Goal: Navigation & Orientation: Find specific page/section

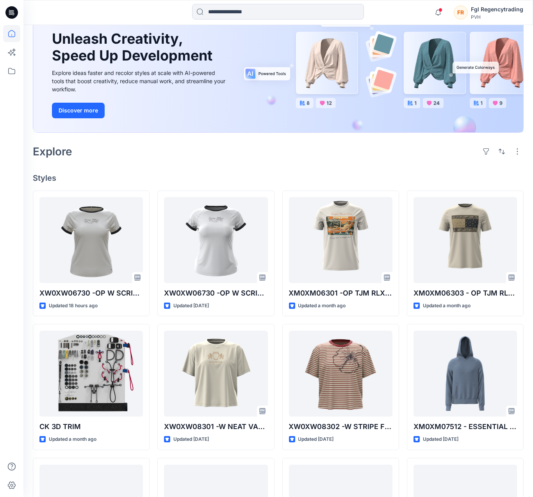
scroll to position [39, 0]
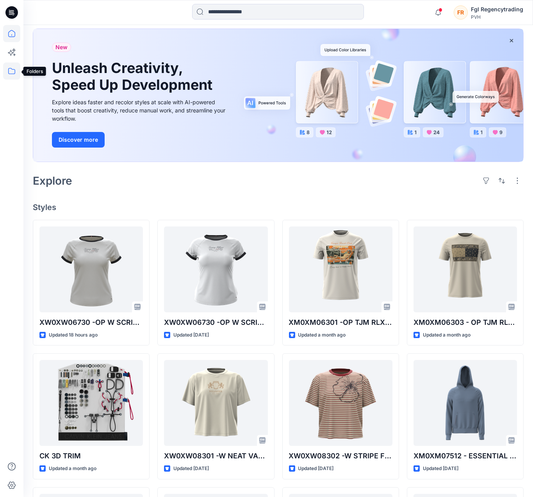
click at [15, 71] on icon at bounding box center [11, 71] width 17 height 17
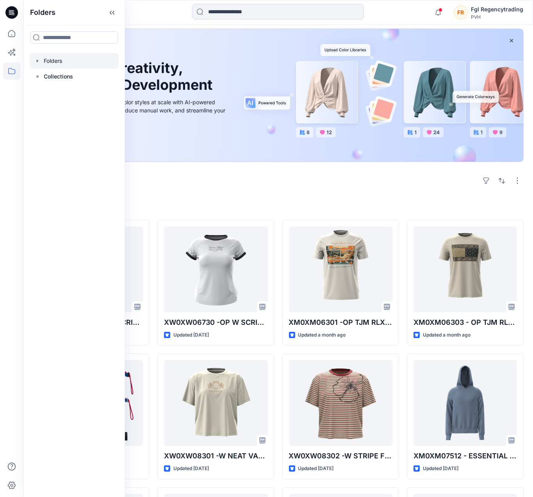
click at [50, 60] on div at bounding box center [74, 61] width 89 height 16
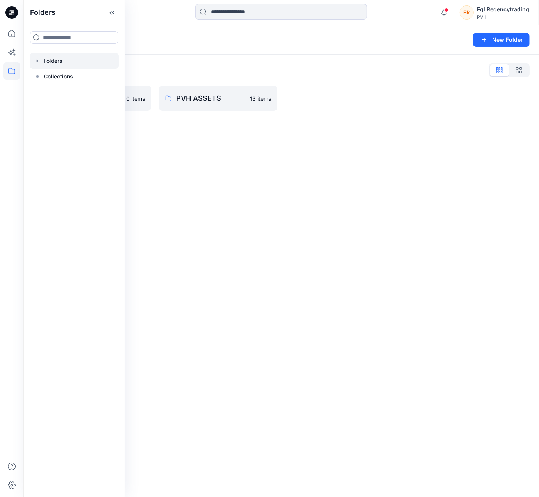
click at [277, 164] on div "Folders New Folder Folders List FGL 0 items PVH ASSETS 13 items" at bounding box center [281, 261] width 516 height 472
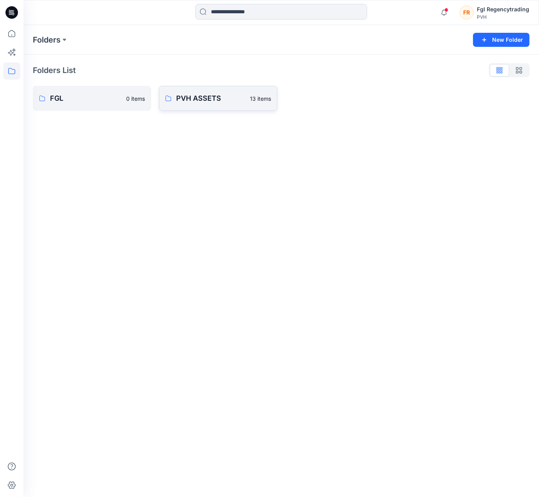
click at [215, 99] on p "PVH ASSETS" at bounding box center [210, 98] width 69 height 11
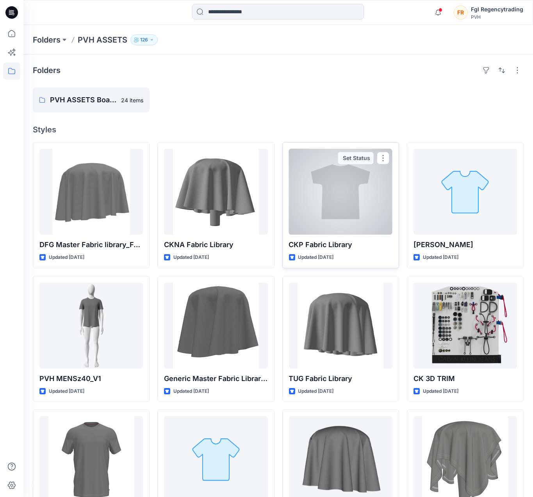
click at [343, 203] on div at bounding box center [341, 192] width 104 height 86
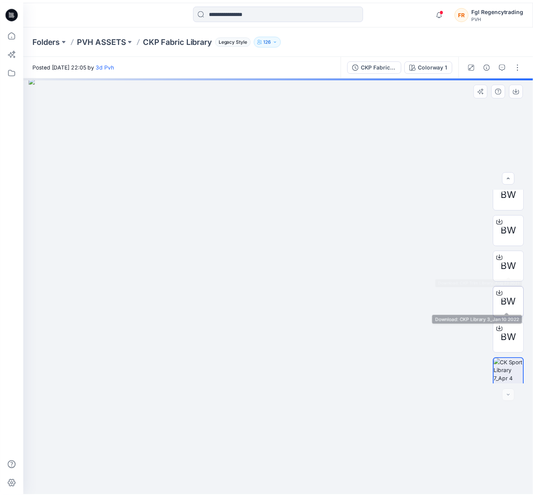
scroll to position [16, 0]
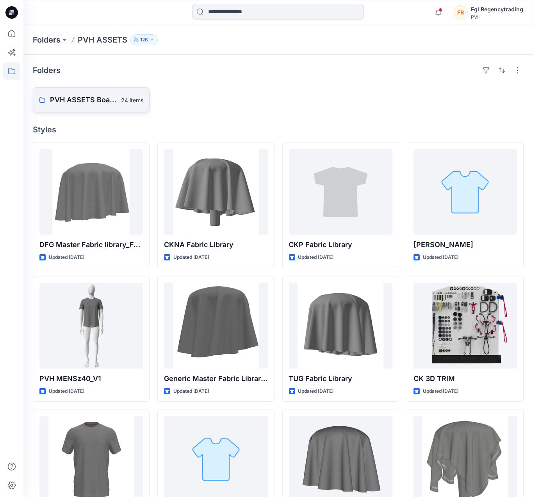
click at [116, 100] on p "PVH ASSETS Board" at bounding box center [83, 100] width 66 height 11
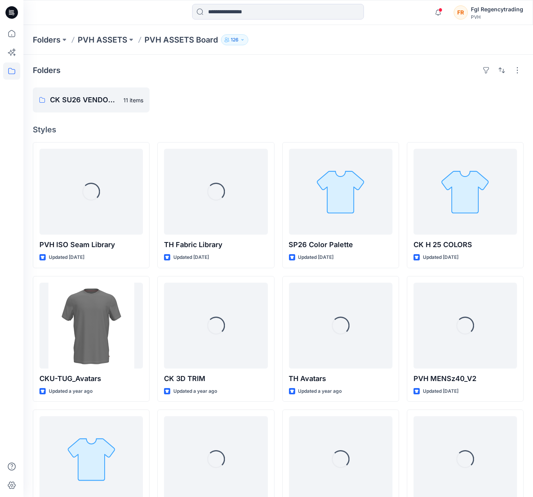
click at [235, 40] on p "126" at bounding box center [235, 40] width 8 height 9
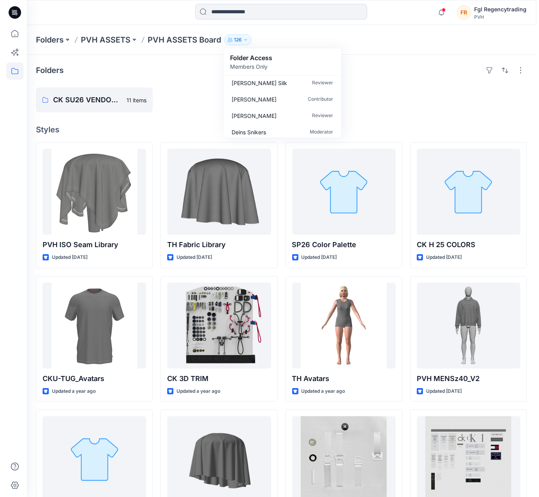
scroll to position [2009, 0]
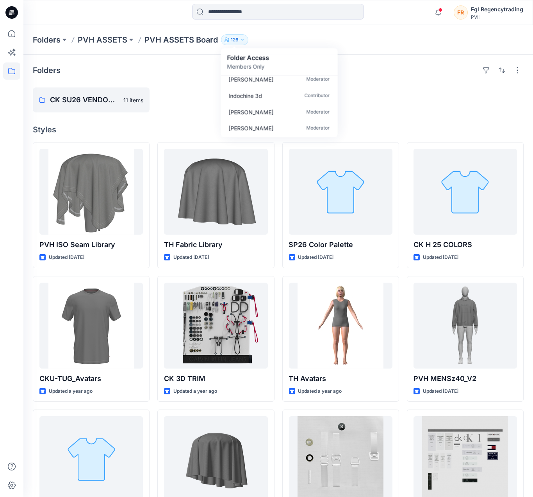
click at [400, 108] on div "CK SU26 VENDOR ASSETS 11 items" at bounding box center [278, 100] width 491 height 25
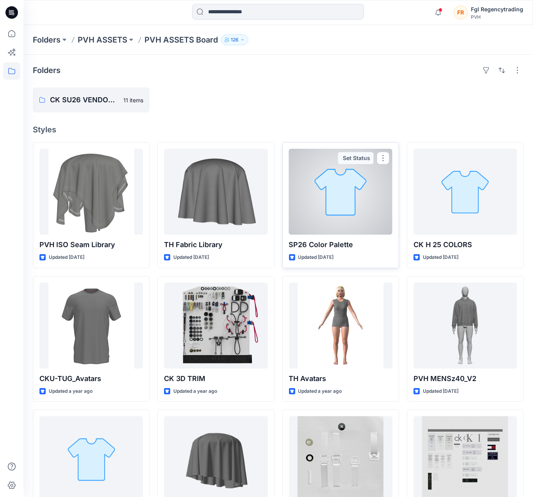
click at [339, 201] on div at bounding box center [341, 192] width 104 height 86
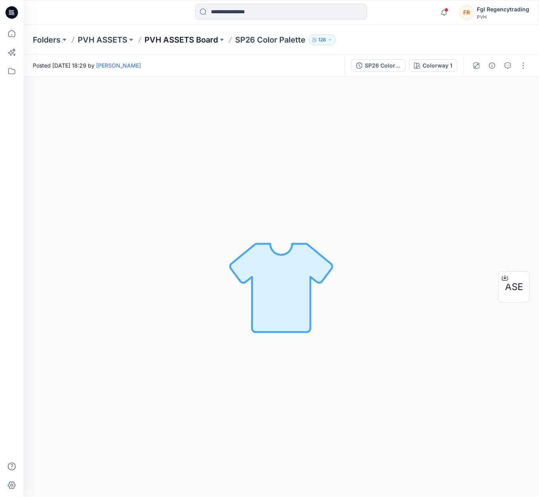
click at [192, 38] on p "PVH ASSETS Board" at bounding box center [181, 39] width 73 height 11
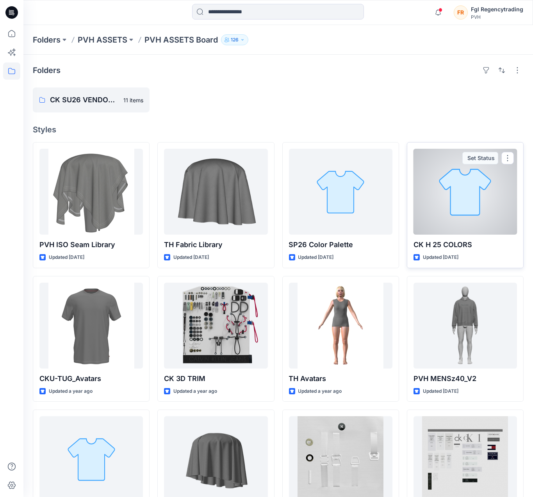
click at [457, 195] on div at bounding box center [466, 192] width 104 height 86
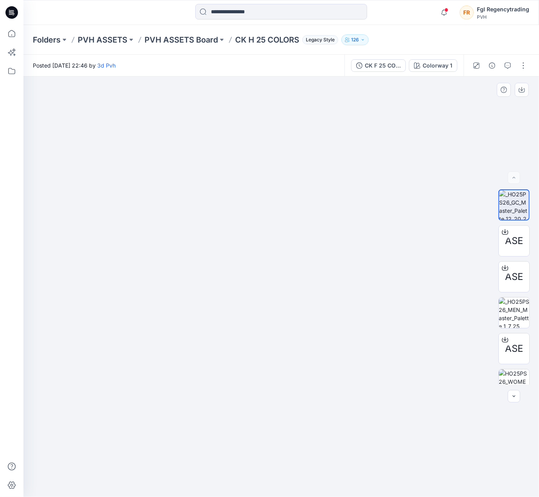
drag, startPoint x: 228, startPoint y: 121, endPoint x: 216, endPoint y: 297, distance: 177.1
click at [216, 297] on img at bounding box center [281, 282] width 381 height 429
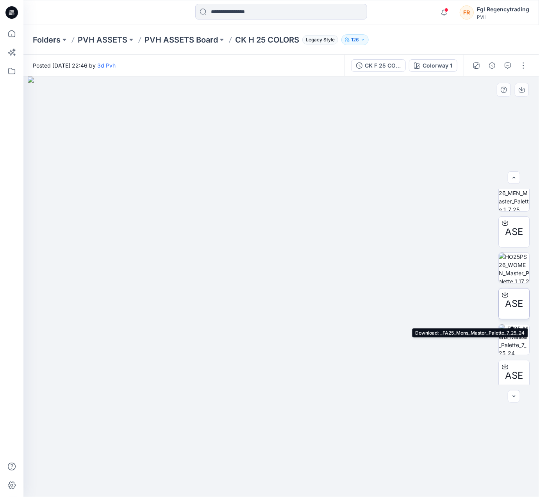
scroll to position [117, 0]
click at [513, 336] on img at bounding box center [514, 339] width 30 height 30
drag, startPoint x: 289, startPoint y: 119, endPoint x: 290, endPoint y: 302, distance: 183.3
click at [290, 302] on img at bounding box center [281, 287] width 381 height 421
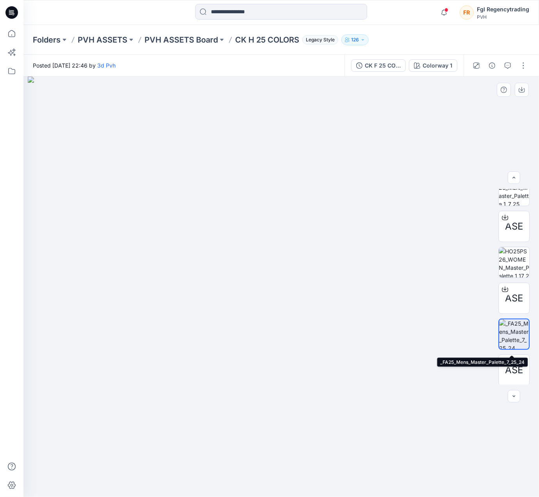
scroll to position [123, 0]
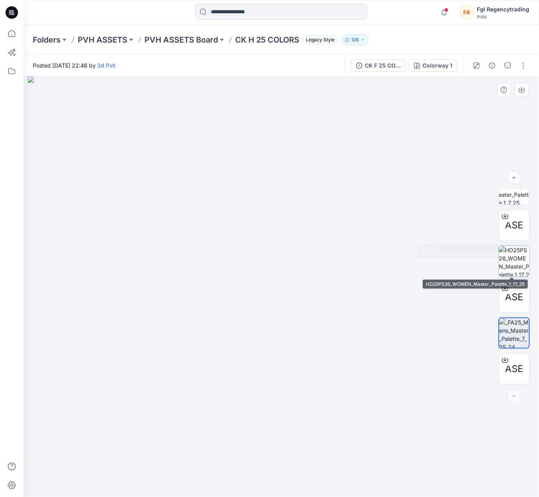
click at [514, 263] on img at bounding box center [514, 261] width 30 height 30
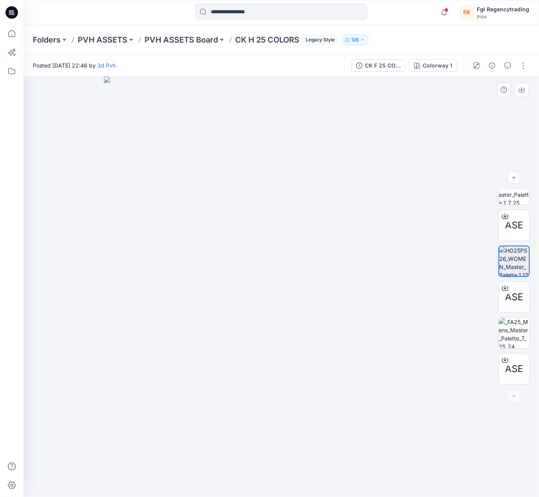
click at [291, 281] on img at bounding box center [281, 287] width 355 height 421
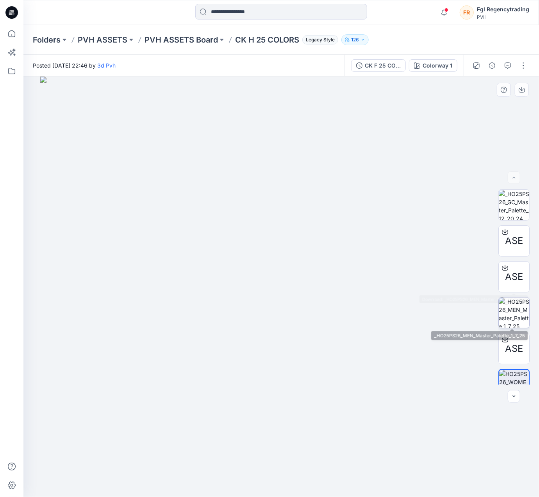
click at [519, 313] on img at bounding box center [514, 313] width 30 height 30
drag, startPoint x: 272, startPoint y: 118, endPoint x: 308, endPoint y: 191, distance: 82.3
click at [256, 314] on img at bounding box center [282, 287] width 406 height 421
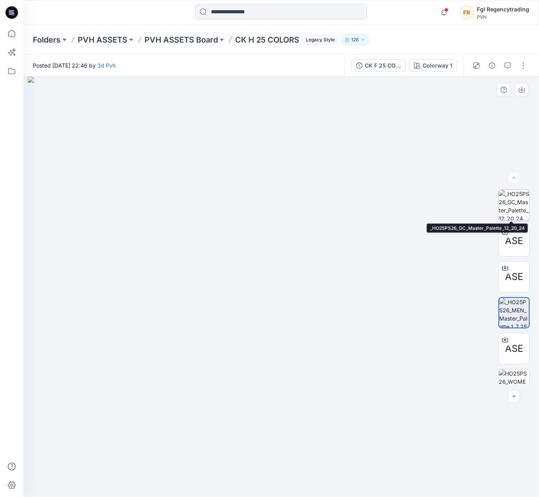
click at [510, 209] on img at bounding box center [514, 205] width 30 height 30
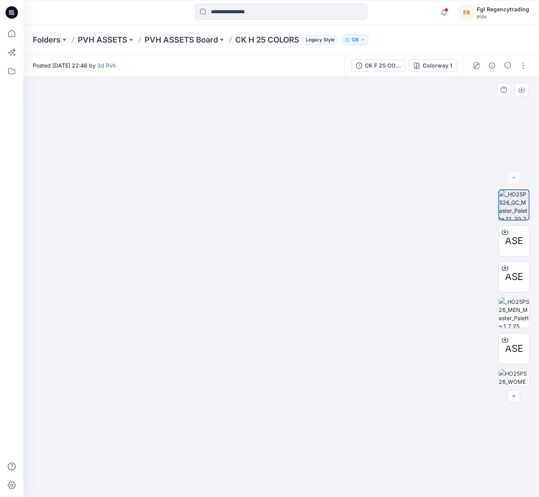
drag, startPoint x: 322, startPoint y: 318, endPoint x: 310, endPoint y: 467, distance: 149.4
click at [310, 467] on div at bounding box center [281, 287] width 516 height 421
drag, startPoint x: 333, startPoint y: 245, endPoint x: 309, endPoint y: 247, distance: 24.3
click at [310, 247] on img at bounding box center [269, 287] width 539 height 421
click at [197, 36] on p "PVH ASSETS Board" at bounding box center [181, 39] width 73 height 11
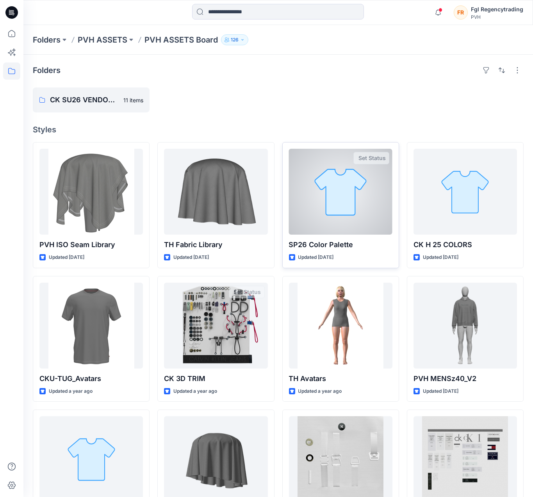
click at [330, 203] on div at bounding box center [341, 192] width 104 height 86
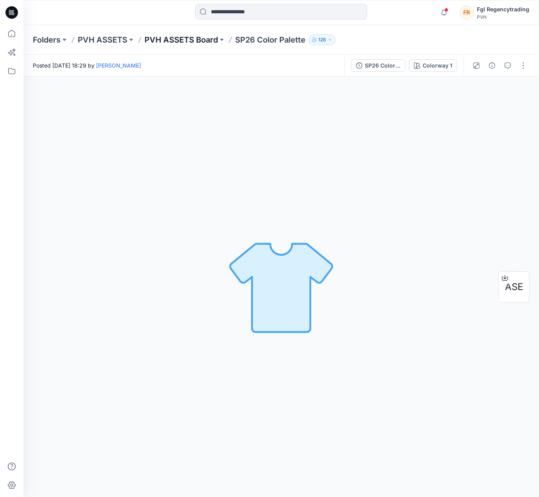
click at [185, 41] on p "PVH ASSETS Board" at bounding box center [181, 39] width 73 height 11
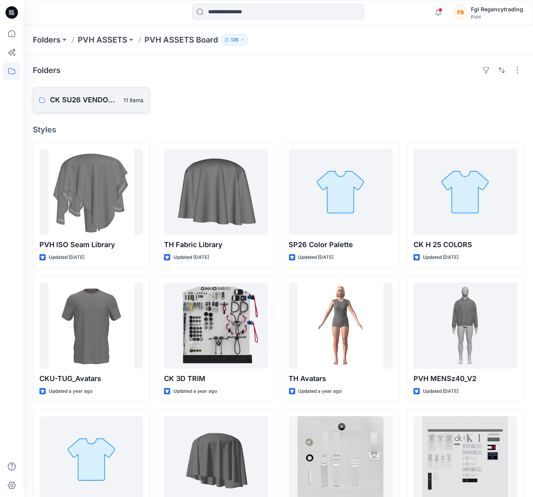
click at [74, 107] on link "CK SU26 VENDOR ASSETS 11 items" at bounding box center [91, 100] width 117 height 25
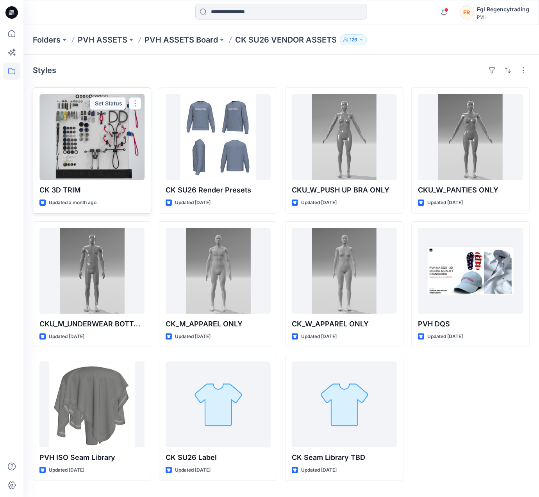
click at [86, 132] on div at bounding box center [91, 137] width 105 height 86
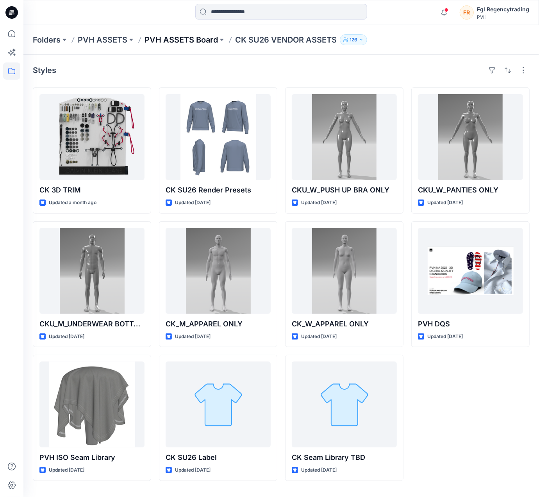
click at [200, 45] on p "PVH ASSETS Board" at bounding box center [181, 39] width 73 height 11
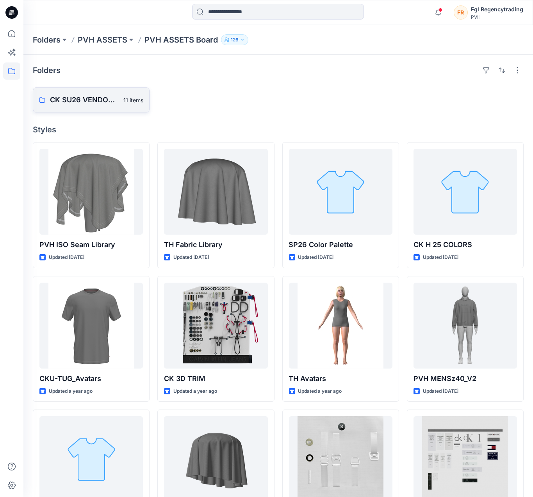
click at [80, 102] on p "CK SU26 VENDOR ASSETS" at bounding box center [84, 100] width 69 height 11
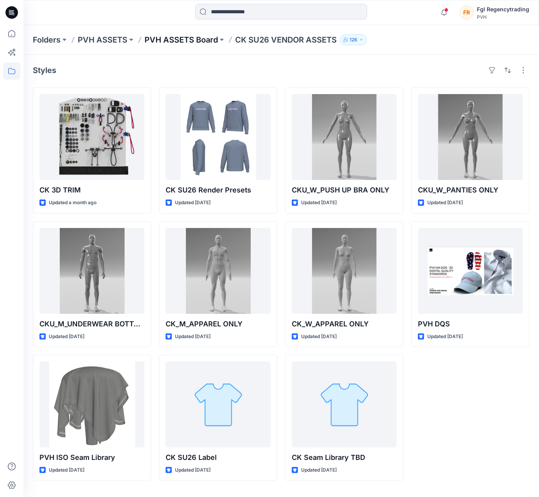
click at [173, 41] on p "PVH ASSETS Board" at bounding box center [181, 39] width 73 height 11
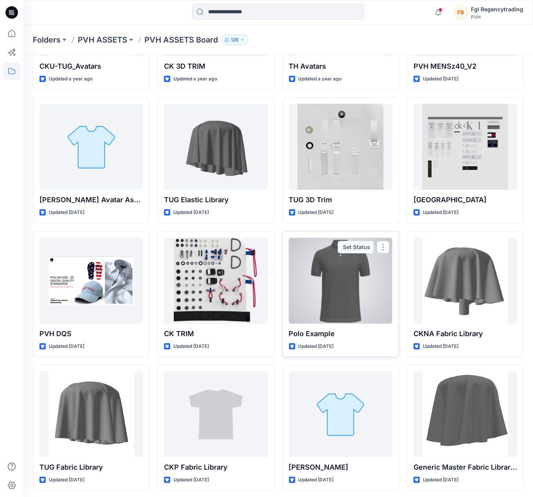
scroll to position [447, 0]
